Goal: Navigation & Orientation: Find specific page/section

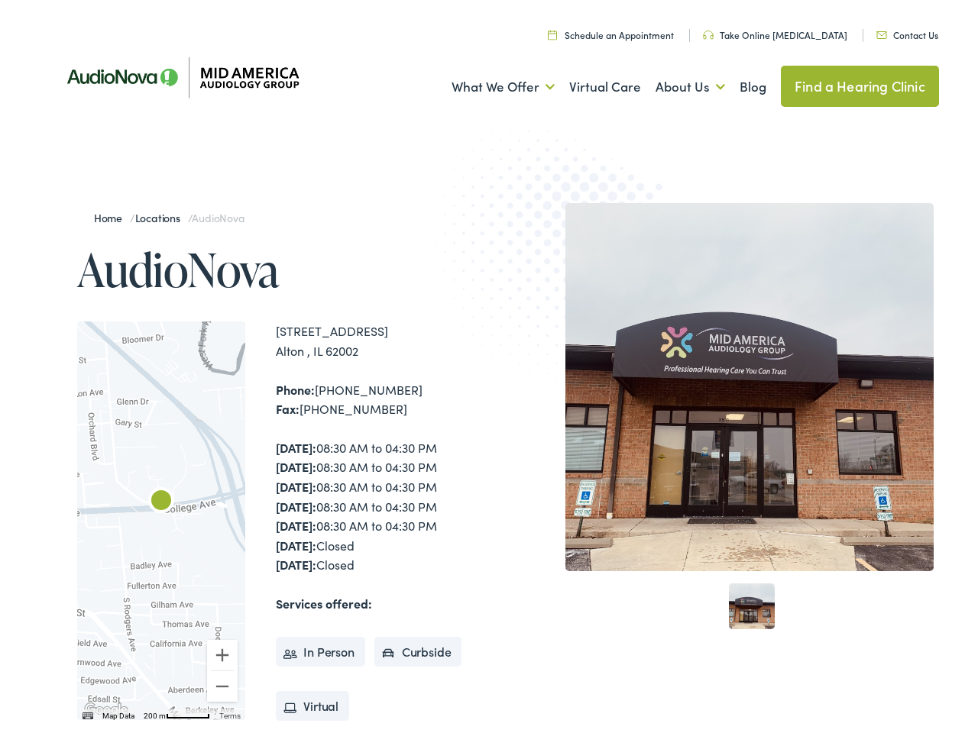
click at [482, 367] on img at bounding box center [565, 262] width 299 height 326
click at [489, 82] on link "What We Offer" at bounding box center [502, 82] width 103 height 57
click at [674, 82] on link "About Us" at bounding box center [689, 82] width 69 height 57
click at [161, 516] on div at bounding box center [161, 516] width 168 height 399
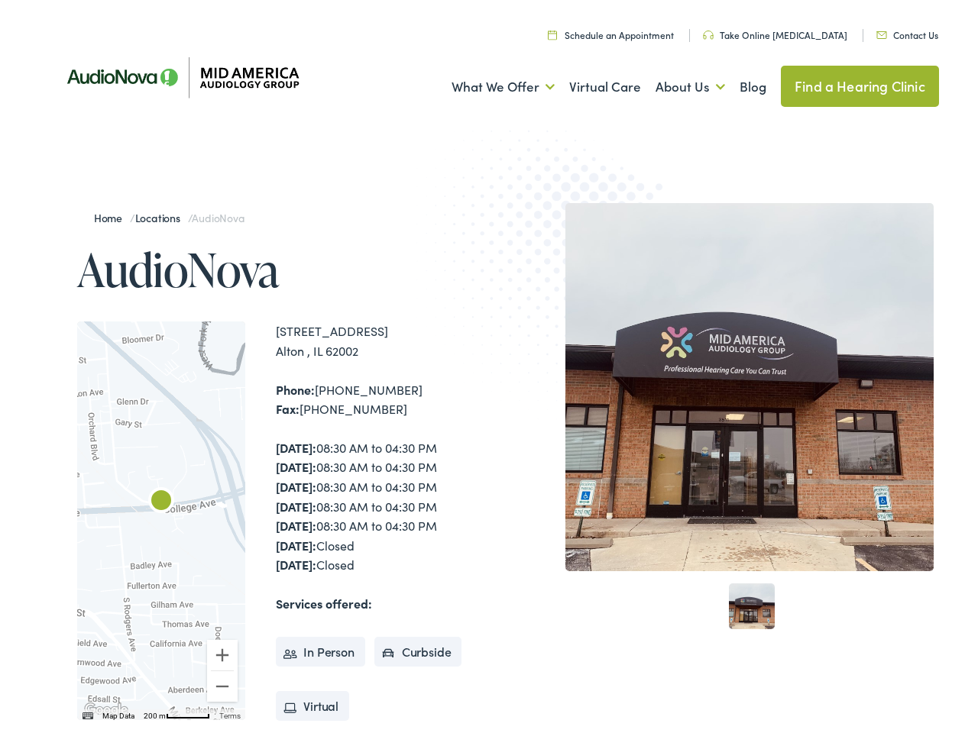
click at [161, 516] on div at bounding box center [161, 516] width 168 height 399
click at [161, 498] on img "AudioNova" at bounding box center [161, 498] width 37 height 37
click at [222, 651] on button "Zoom in" at bounding box center [222, 650] width 31 height 31
click at [222, 682] on button "Zoom out" at bounding box center [222, 682] width 31 height 31
click at [86, 712] on img "Keyboard shortcuts" at bounding box center [87, 711] width 11 height 7
